Goal: Task Accomplishment & Management: Complete application form

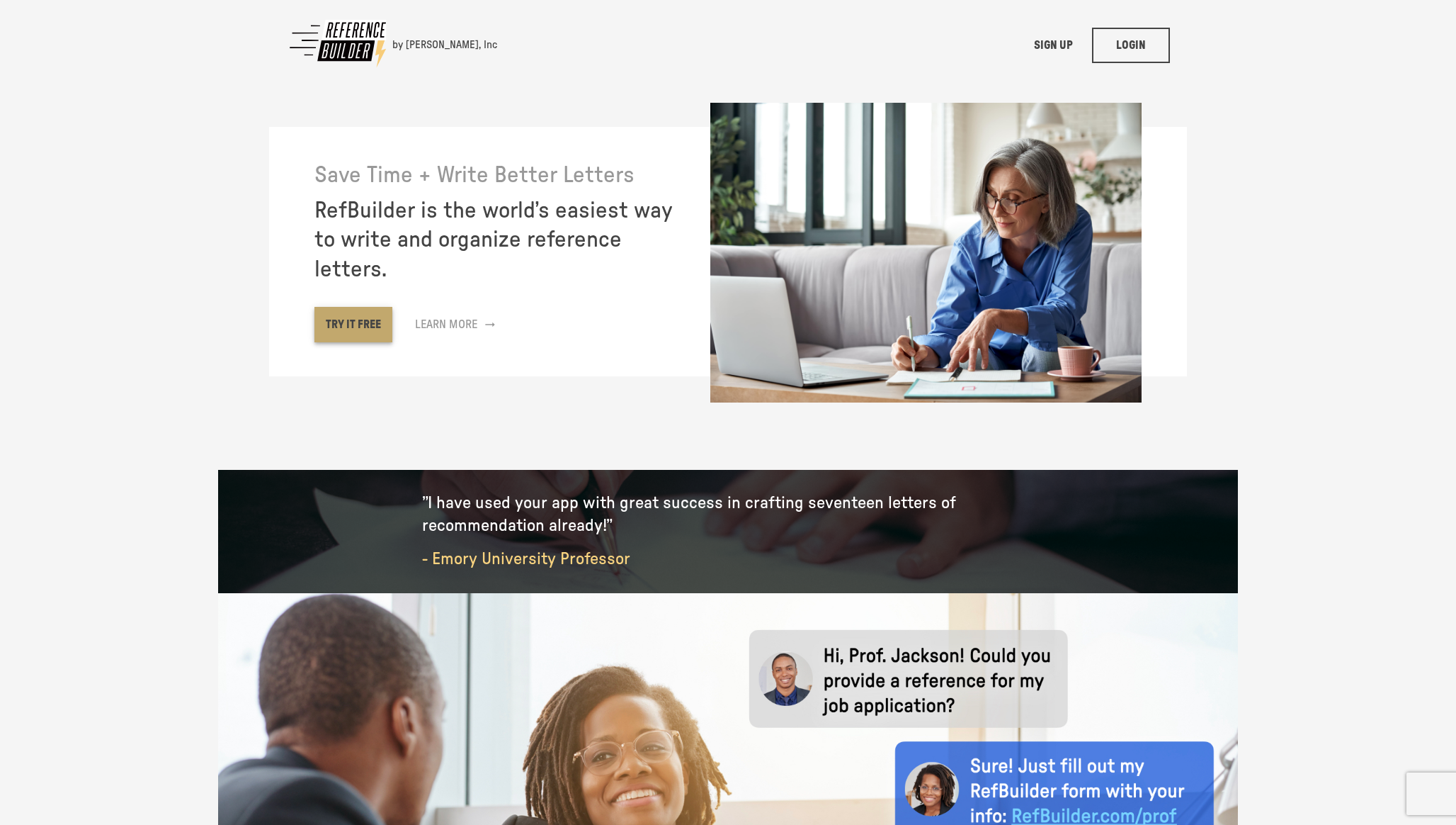
click at [372, 322] on link "TRY IT FREE" at bounding box center [353, 325] width 78 height 35
